Goal: Transaction & Acquisition: Purchase product/service

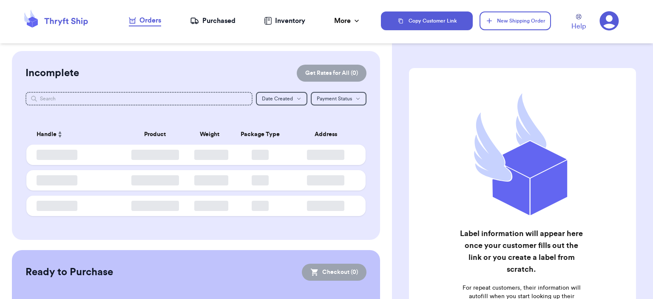
checkbox input "false"
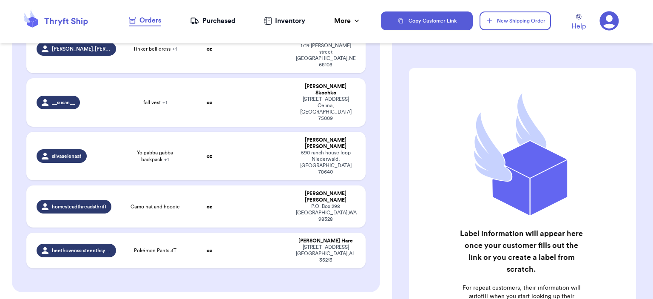
scroll to position [430, 0]
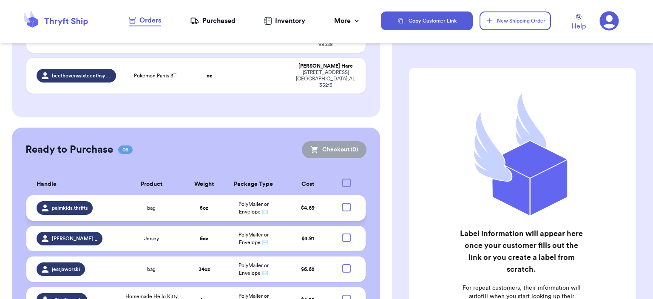
click at [240, 195] on td "PolyMailer or Envelope ✉️" at bounding box center [254, 208] width 60 height 26
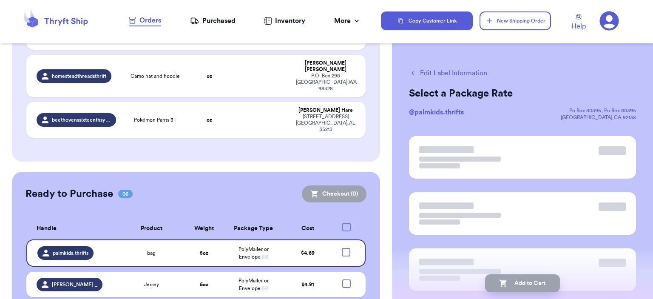
scroll to position [345, 0]
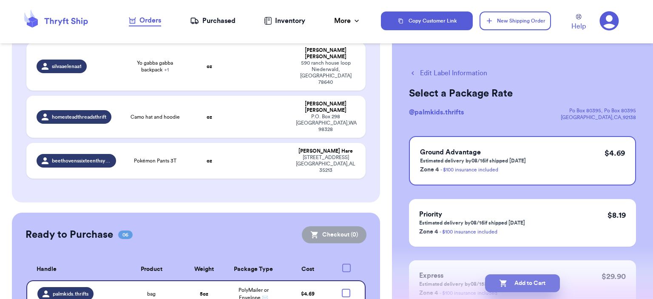
click at [531, 286] on button "Add to Cart" at bounding box center [522, 283] width 75 height 18
checkbox input "true"
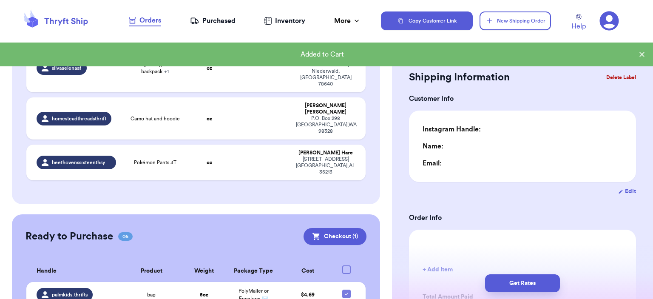
type input "0"
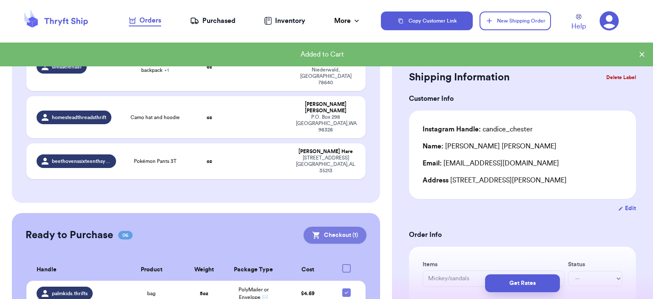
click at [334, 227] on button "Checkout ( 1 )" at bounding box center [335, 235] width 63 height 17
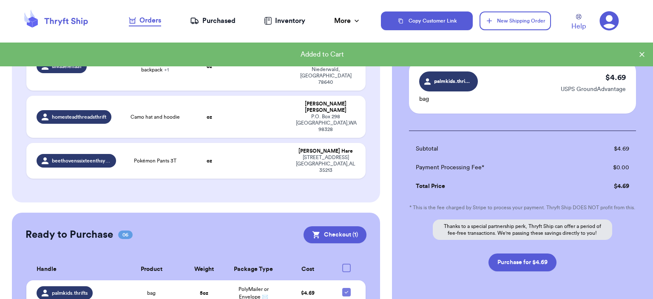
scroll to position [83, 0]
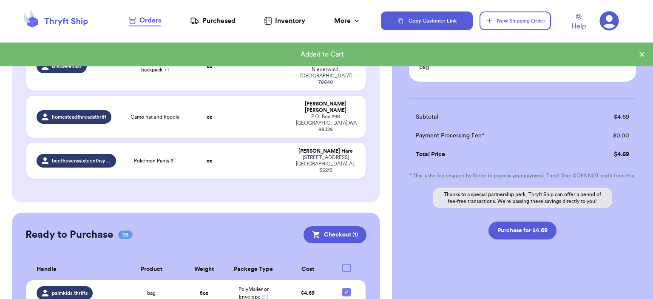
click at [538, 228] on button "Purchase for $4.69" at bounding box center [522, 230] width 68 height 18
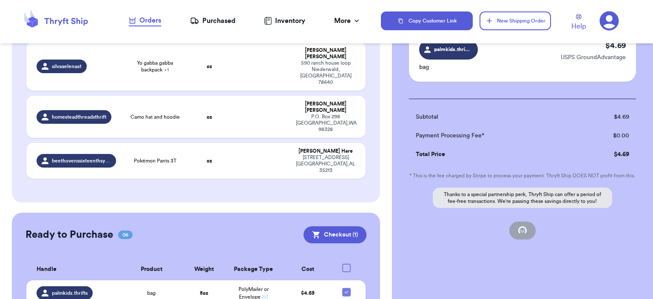
checkbox input "false"
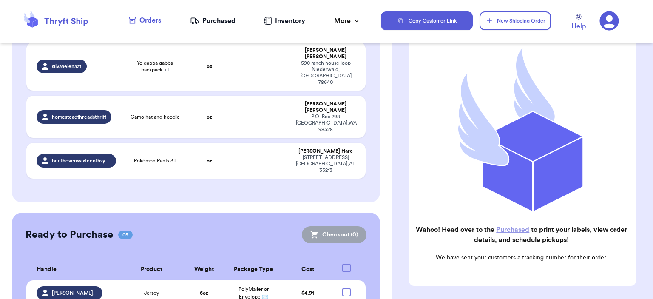
scroll to position [47, 0]
